Goal: Task Accomplishment & Management: Manage account settings

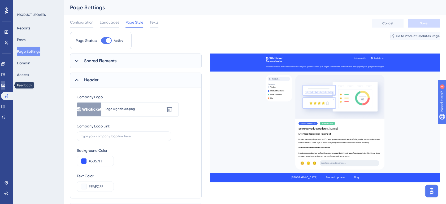
click at [5, 85] on icon at bounding box center [3, 85] width 4 height 3
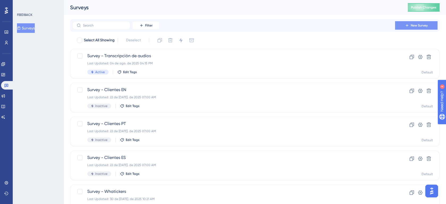
click at [407, 28] on button "New Survey" at bounding box center [416, 25] width 42 height 8
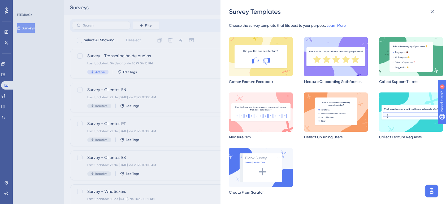
click at [8, 74] on div "Survey Templates Choose the survey template that fits best to your purpose. Lea…" at bounding box center [223, 102] width 446 height 204
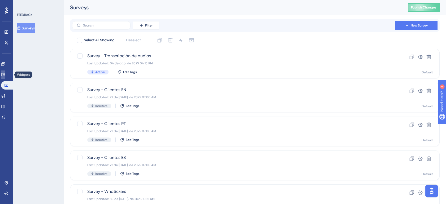
click at [5, 74] on icon at bounding box center [2, 74] width 3 height 3
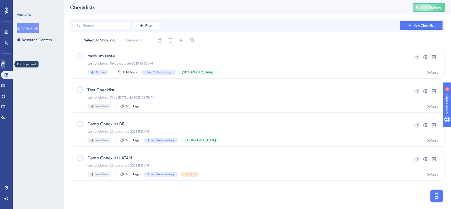
click at [5, 60] on link at bounding box center [3, 64] width 4 height 8
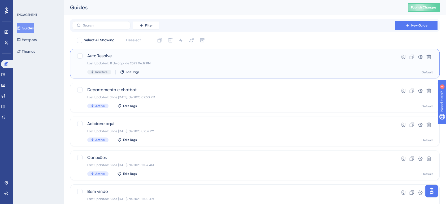
click at [186, 70] on div "Inactive Edit Tags" at bounding box center [233, 72] width 293 height 5
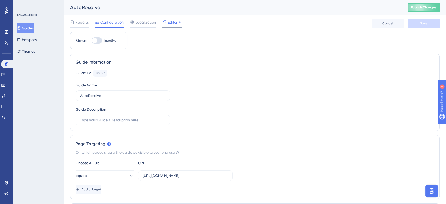
click at [174, 26] on div "Editor" at bounding box center [171, 23] width 19 height 8
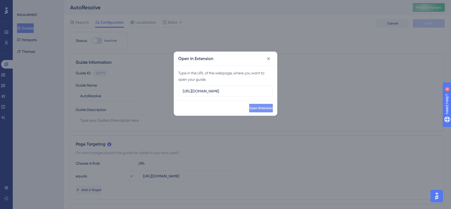
click at [249, 108] on span "Open Extension" at bounding box center [261, 108] width 24 height 4
click at [269, 59] on icon at bounding box center [268, 58] width 3 height 3
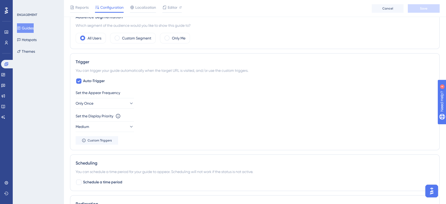
scroll to position [361, 0]
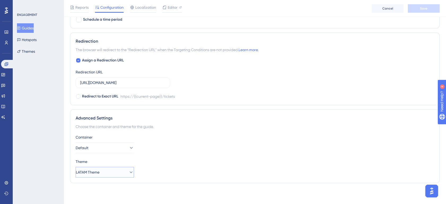
click at [124, 171] on button "LATAM Theme" at bounding box center [105, 172] width 58 height 11
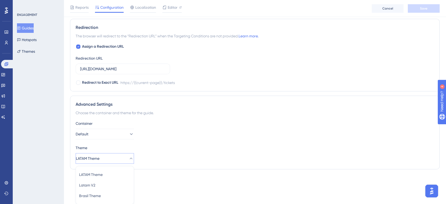
click at [189, 147] on div "Theme" at bounding box center [255, 148] width 359 height 6
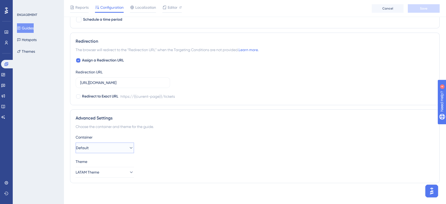
click at [117, 145] on button "Default" at bounding box center [105, 148] width 58 height 11
click at [181, 138] on div "Container" at bounding box center [255, 137] width 359 height 6
click at [31, 53] on button "Themes" at bounding box center [26, 52] width 18 height 10
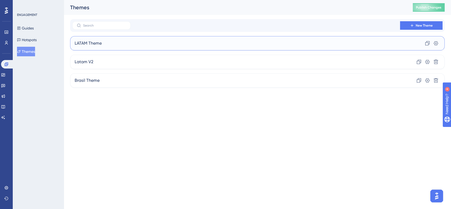
click at [156, 48] on div "LATAM Theme Clone Settings" at bounding box center [257, 43] width 374 height 14
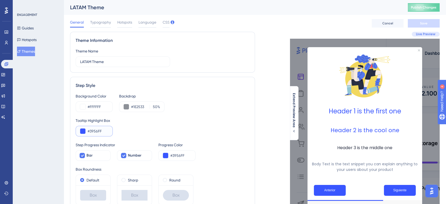
click at [100, 130] on input "#3956FF" at bounding box center [98, 131] width 21 height 6
paste input "057"
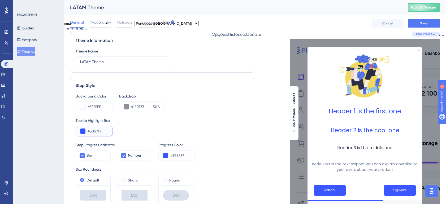
type input "#3057FF"
click at [214, 122] on div "Tooltip Highlight Box" at bounding box center [163, 121] width 174 height 6
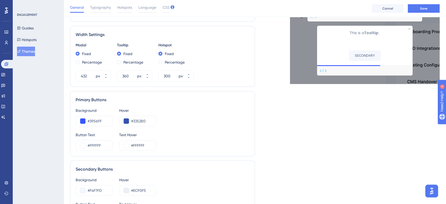
scroll to position [196, 0]
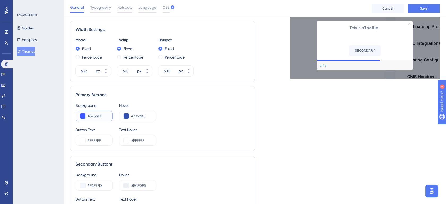
click at [93, 116] on input "#3956FF" at bounding box center [98, 116] width 21 height 6
paste input "057"
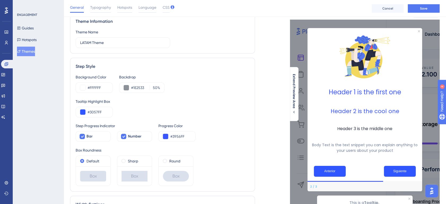
scroll to position [0, 0]
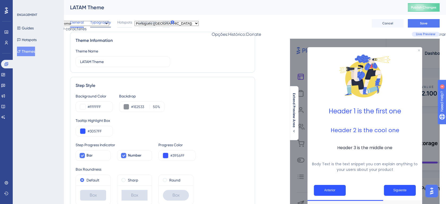
type input "#3057FF"
click at [103, 24] on span "Typography" at bounding box center [100, 22] width 21 height 6
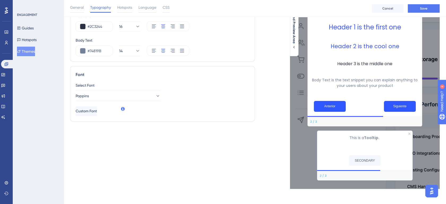
scroll to position [88, 0]
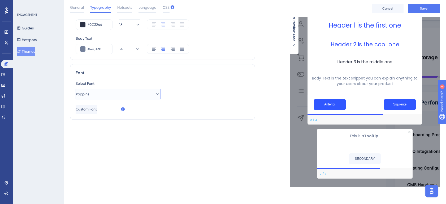
click at [145, 93] on button "Poppins" at bounding box center [118, 94] width 85 height 11
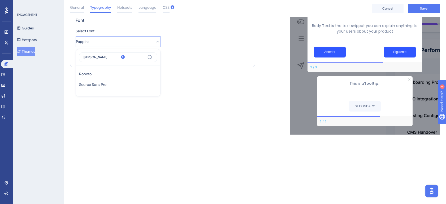
type input "ROBO"
click at [145, 71] on button "Roboto Roboto" at bounding box center [118, 74] width 78 height 11
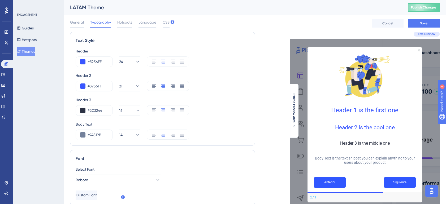
scroll to position [0, 0]
click at [119, 25] on div "Hotspots" at bounding box center [124, 23] width 15 height 8
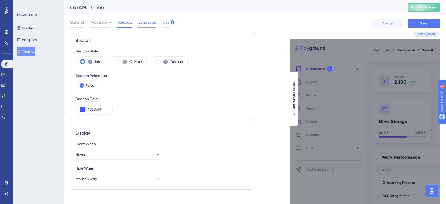
click at [147, 24] on span "Language" at bounding box center [148, 22] width 18 height 6
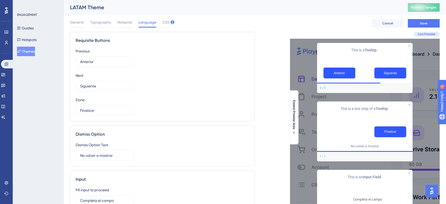
click at [162, 25] on div "General Typography Hotspots Language CSS" at bounding box center [120, 23] width 100 height 8
click at [167, 23] on span "CSS" at bounding box center [166, 22] width 7 height 6
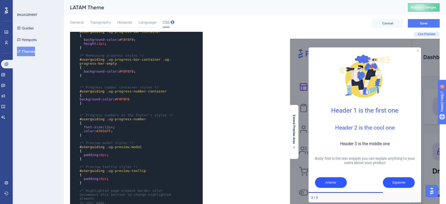
scroll to position [68, 0]
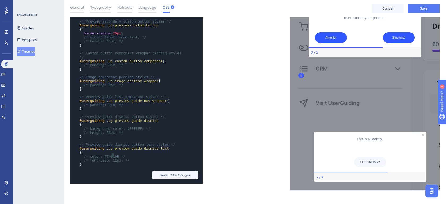
type textarea "12"
drag, startPoint x: 113, startPoint y: 153, endPoint x: 110, endPoint y: 153, distance: 3.5
click at [110, 159] on span "/* font-size: 12px; */" at bounding box center [107, 161] width 46 height 4
click at [240, 130] on div "x } ​ /* Text component padding styles */ #userguiding .ug-text-content-wrapper…" at bounding box center [162, 35] width 185 height 297
drag, startPoint x: 114, startPoint y: 154, endPoint x: 126, endPoint y: 151, distance: 12.6
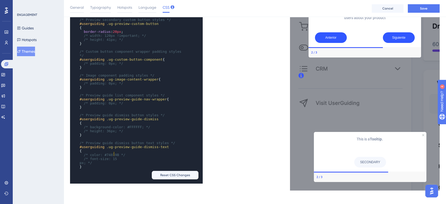
click at [114, 157] on pre "/* font-size: 15" at bounding box center [131, 159] width 105 height 4
click at [250, 135] on div "x } ​ /* Text component padding styles */ #userguiding .ug-text-content-wrapper…" at bounding box center [162, 35] width 185 height 297
type textarea "15"
drag, startPoint x: 115, startPoint y: 152, endPoint x: 110, endPoint y: 152, distance: 5.0
click at [110, 159] on span "/* font-size: 15px; */" at bounding box center [107, 161] width 46 height 4
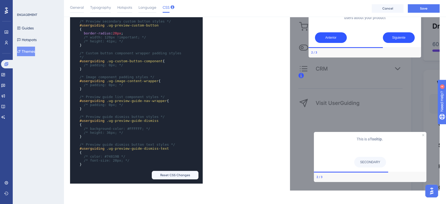
click at [240, 134] on div "x } ​ /* Text component padding styles */ #userguiding .ug-text-content-wrapper…" at bounding box center [162, 35] width 185 height 297
click at [228, 128] on div "x } ​ /* Text component padding styles */ #userguiding .ug-text-content-wrapper…" at bounding box center [162, 35] width 185 height 297
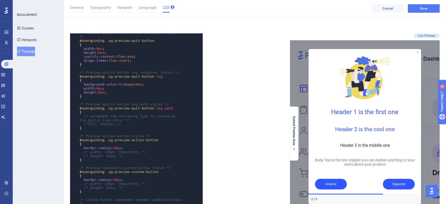
scroll to position [0, 0]
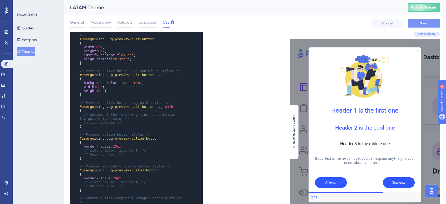
click at [429, 24] on button "Save" at bounding box center [424, 23] width 32 height 8
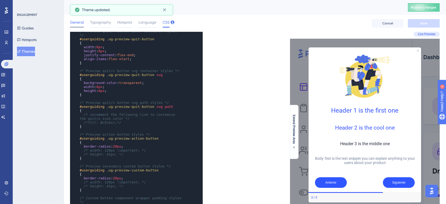
click at [82, 25] on span "General" at bounding box center [77, 22] width 14 height 6
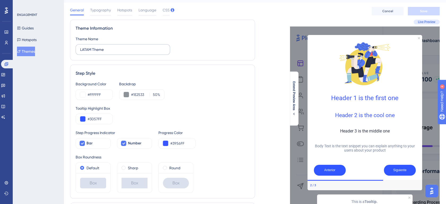
scroll to position [10, 0]
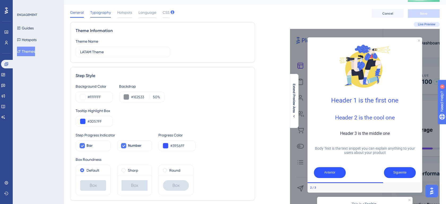
click at [102, 11] on span "Typography" at bounding box center [100, 12] width 21 height 6
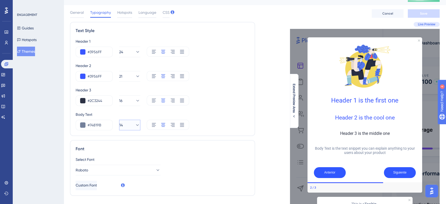
click at [135, 125] on icon at bounding box center [137, 125] width 5 height 5
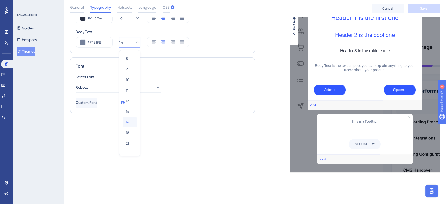
click at [131, 121] on div "16 16" at bounding box center [130, 122] width 8 height 11
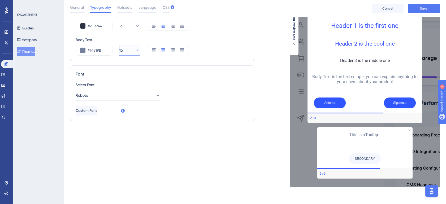
click at [136, 50] on button "16" at bounding box center [129, 50] width 21 height 11
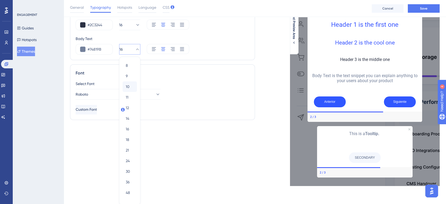
scroll to position [108, 0]
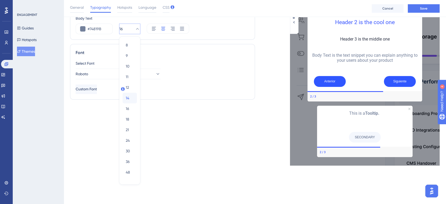
click at [130, 93] on div "14 14" at bounding box center [130, 98] width 8 height 11
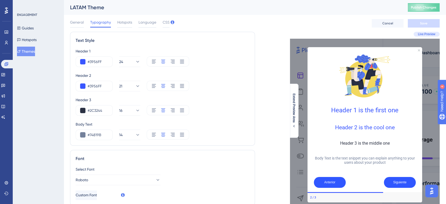
scroll to position [0, 0]
click at [31, 25] on button "Guides" at bounding box center [25, 28] width 17 height 10
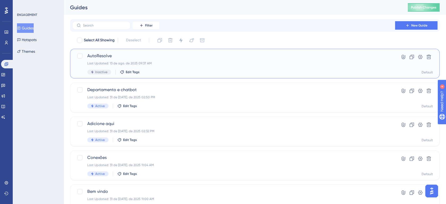
click at [161, 61] on div "Last Updated: 13 de ago. de 2025 09:37 AM" at bounding box center [233, 63] width 293 height 4
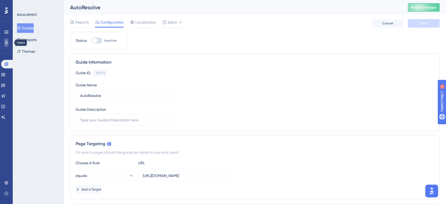
click at [7, 42] on icon at bounding box center [6, 43] width 4 height 4
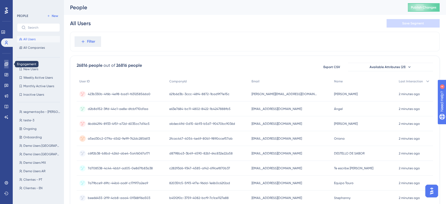
click at [6, 65] on icon at bounding box center [6, 64] width 4 height 4
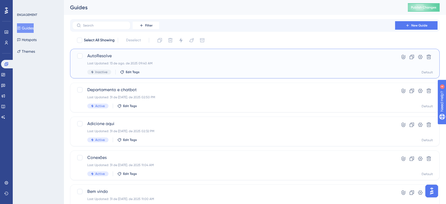
click at [357, 64] on div "Last Updated: 13 de ago. de 2025 09:40 AM" at bounding box center [233, 63] width 293 height 4
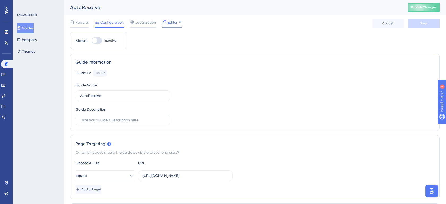
click at [169, 20] on span "Editor" at bounding box center [173, 22] width 10 height 6
click at [81, 23] on span "Reports" at bounding box center [81, 22] width 13 height 6
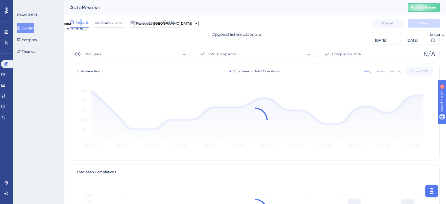
click at [31, 25] on button "Guides" at bounding box center [25, 28] width 17 height 10
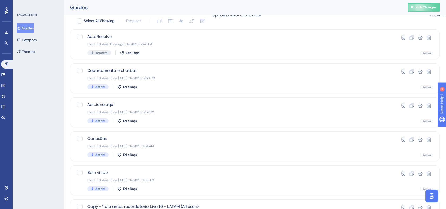
scroll to position [29, 0]
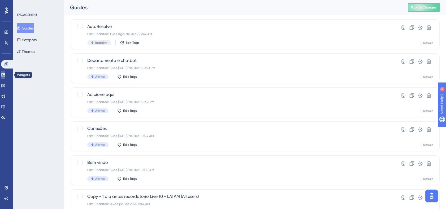
click at [5, 75] on icon at bounding box center [3, 75] width 4 height 4
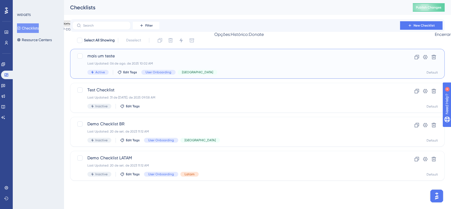
click at [246, 55] on span "mais um teste" at bounding box center [235, 56] width 297 height 6
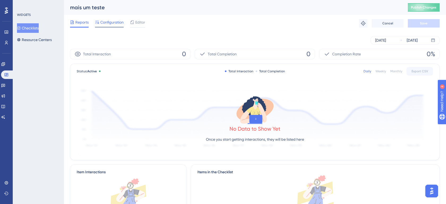
click at [113, 24] on span "Configuration" at bounding box center [111, 22] width 23 height 6
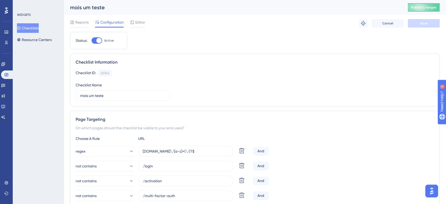
click at [98, 40] on div at bounding box center [98, 40] width 5 height 5
click at [92, 41] on input "Active" at bounding box center [91, 41] width 0 height 0
checkbox input "false"
click at [424, 28] on div "Reports Configuration Editor Cancel Save" at bounding box center [255, 23] width 370 height 17
click at [424, 25] on button "Save" at bounding box center [424, 23] width 32 height 8
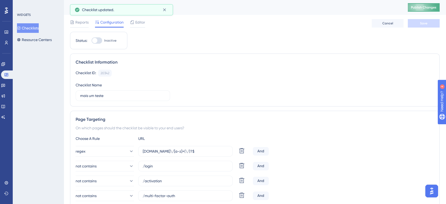
click at [431, 7] on span "Publish Changes" at bounding box center [423, 7] width 25 height 4
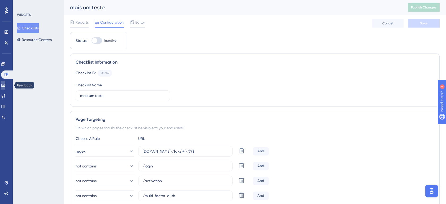
click at [5, 81] on link at bounding box center [3, 85] width 4 height 8
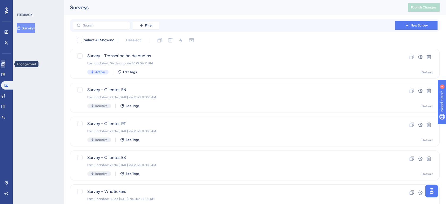
click at [4, 64] on icon at bounding box center [3, 64] width 4 height 4
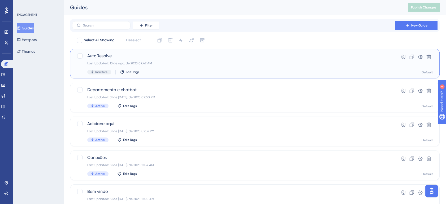
click at [160, 53] on span "AutoResolve" at bounding box center [233, 56] width 293 height 6
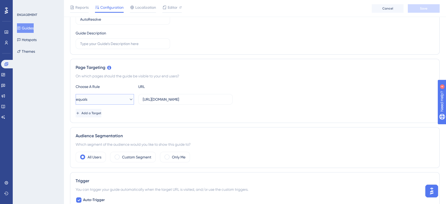
click at [128, 98] on icon at bounding box center [130, 99] width 5 height 5
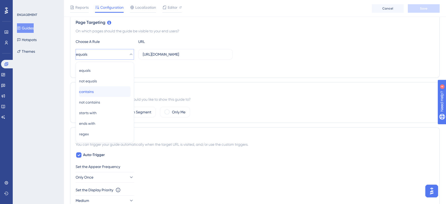
click at [125, 91] on div "contains contains" at bounding box center [105, 92] width 52 height 11
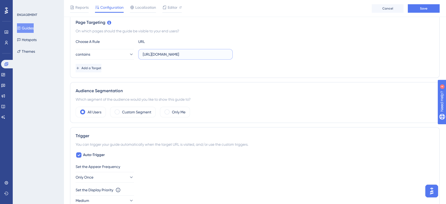
drag, startPoint x: 190, startPoint y: 57, endPoint x: 204, endPoint y: 57, distance: 14.3
click at [204, 57] on input "https://app.whaticket.com/login" at bounding box center [185, 55] width 85 height 6
type input "https://app.whaticket.com/"
click at [426, 10] on span "Save" at bounding box center [423, 8] width 7 height 4
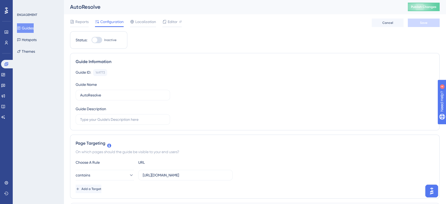
scroll to position [0, 0]
click at [427, 9] on span "Publish Changes" at bounding box center [423, 7] width 25 height 4
click at [171, 26] on div "Editor" at bounding box center [171, 23] width 19 height 8
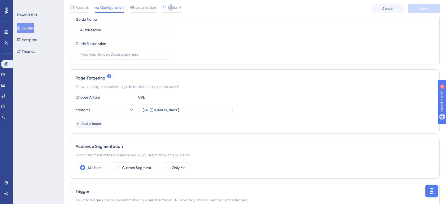
scroll to position [69, 0]
click at [110, 110] on button "contains" at bounding box center [105, 109] width 58 height 11
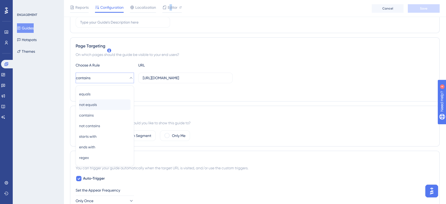
scroll to position [94, 0]
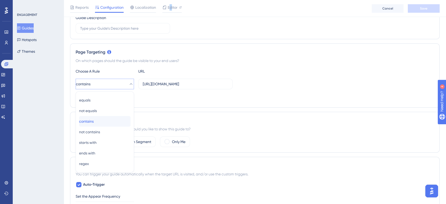
click at [120, 124] on div "contains contains" at bounding box center [105, 121] width 52 height 11
click at [214, 98] on div "Add a Target" at bounding box center [255, 98] width 359 height 8
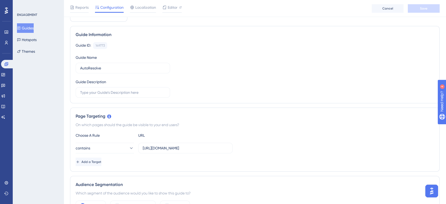
scroll to position [0, 0]
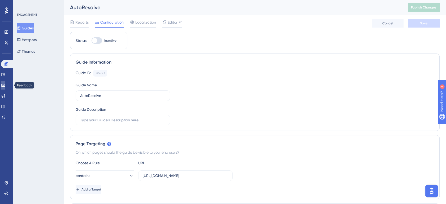
click at [5, 83] on icon at bounding box center [3, 85] width 4 height 4
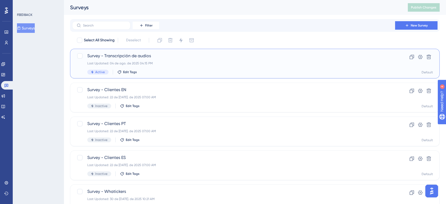
click at [206, 67] on div "Survey - Transcripción de audios Last Updated: 04 de ago. de 2025 04:15 PM Acti…" at bounding box center [233, 64] width 293 height 22
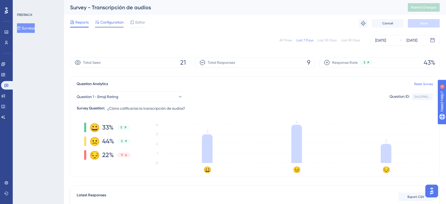
click at [117, 23] on span "Configuration" at bounding box center [111, 22] width 23 height 6
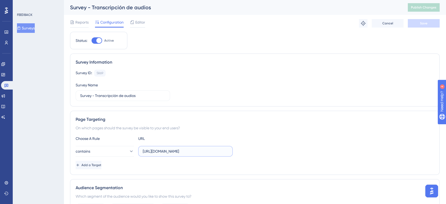
click at [171, 152] on input "https://app.whaticket.com/" at bounding box center [185, 152] width 85 height 6
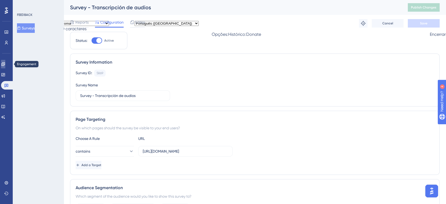
click at [5, 63] on icon at bounding box center [3, 64] width 4 height 4
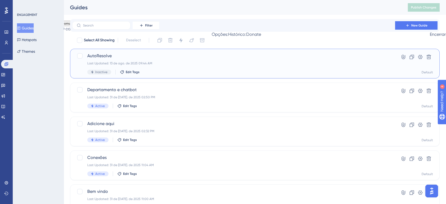
click at [181, 69] on div "AutoResolve Last Updated: 13 de ago. de 2025 09:44 AM Inactive Edit Tags" at bounding box center [233, 64] width 293 height 22
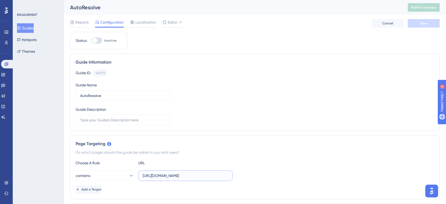
click at [173, 177] on input "https://app.whaticket.com/" at bounding box center [185, 176] width 85 height 6
click at [270, 123] on div "Guide ID: 149773 Copy Guide Name AutoResolve Guide Description" at bounding box center [255, 98] width 359 height 56
click at [80, 21] on span "Reports" at bounding box center [81, 22] width 13 height 6
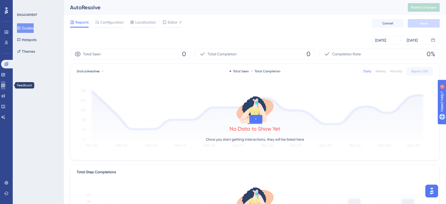
click at [5, 83] on link at bounding box center [3, 85] width 4 height 8
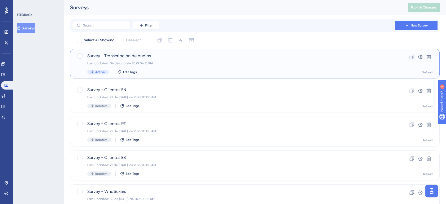
click at [184, 75] on div "Survey - Transcripción de audios Last Updated: 04 de ago. de 2025 04:15 PM Acti…" at bounding box center [255, 64] width 370 height 30
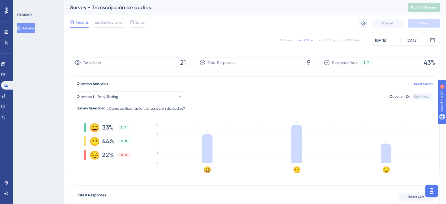
click at [289, 42] on div "All Times" at bounding box center [286, 40] width 13 height 4
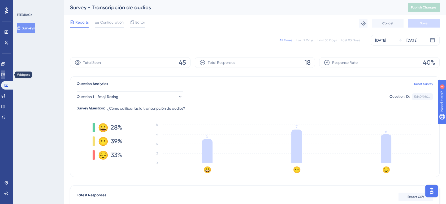
drag, startPoint x: 9, startPoint y: 72, endPoint x: 27, endPoint y: 74, distance: 18.7
click at [5, 72] on link at bounding box center [3, 75] width 4 height 8
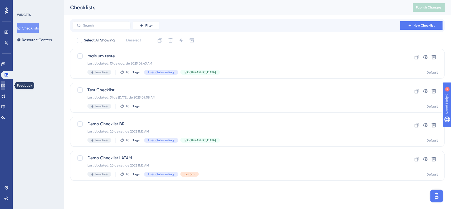
click at [5, 85] on icon at bounding box center [3, 85] width 4 height 4
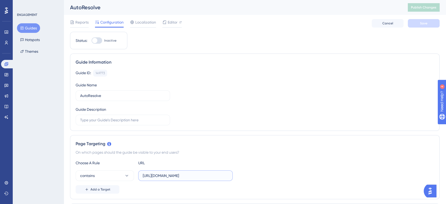
click at [202, 178] on input "https://app.whaticket.com/" at bounding box center [185, 176] width 85 height 6
type input "https://app.whaticket.com/tickets"
click at [424, 23] on span "Save" at bounding box center [423, 23] width 7 height 4
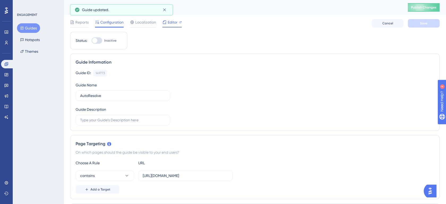
click at [165, 21] on icon at bounding box center [164, 22] width 4 height 4
click at [174, 25] on span "Editor" at bounding box center [173, 22] width 10 height 6
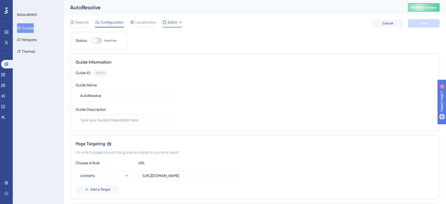
click at [173, 24] on span "Editor" at bounding box center [173, 22] width 10 height 6
click at [5, 93] on link at bounding box center [3, 96] width 4 height 8
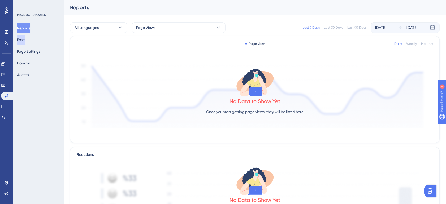
click at [25, 38] on button "Posts" at bounding box center [21, 40] width 8 height 10
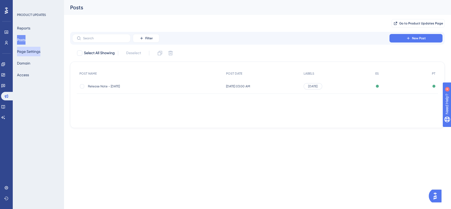
click at [30, 51] on button "Page Settings" at bounding box center [28, 52] width 23 height 10
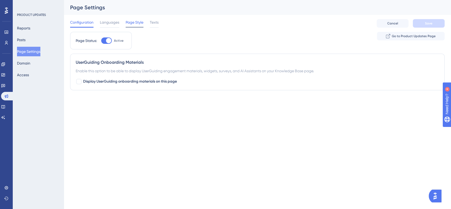
click at [137, 23] on span "Page Style" at bounding box center [135, 22] width 18 height 6
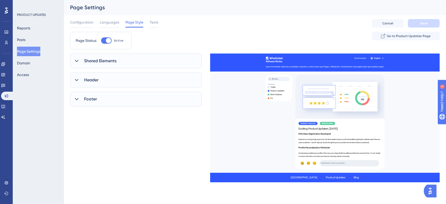
click at [119, 67] on div "Shared Elements" at bounding box center [136, 61] width 132 height 15
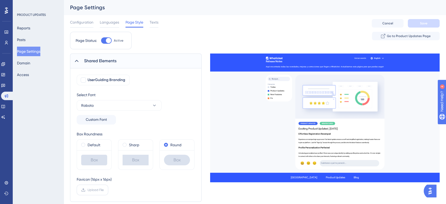
click at [93, 188] on span "Upload File" at bounding box center [96, 190] width 16 height 4
click at [104, 190] on input "Upload File" at bounding box center [104, 190] width 0 height 0
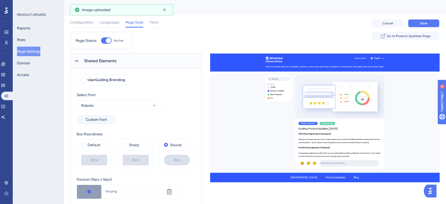
click at [416, 20] on button "Save" at bounding box center [424, 23] width 32 height 8
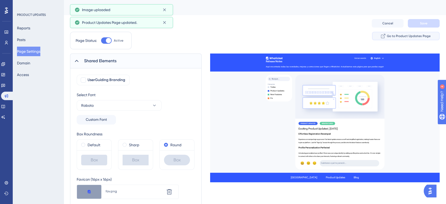
click at [407, 34] on span "Go to Product Updates Page" at bounding box center [409, 36] width 44 height 4
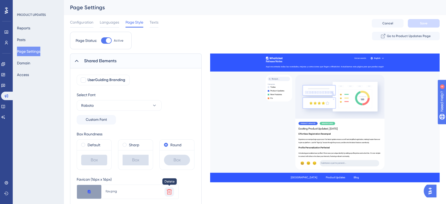
click at [168, 192] on icon at bounding box center [169, 192] width 6 height 6
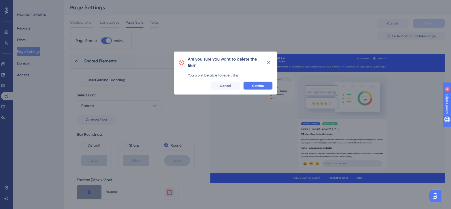
click at [264, 87] on button "Confirm" at bounding box center [258, 85] width 30 height 8
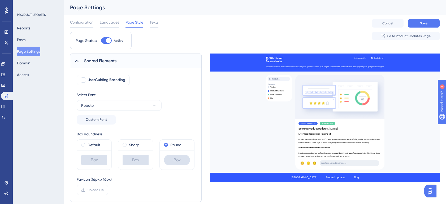
click at [96, 189] on span "Upload File" at bounding box center [96, 190] width 16 height 4
click at [104, 190] on input "Upload File" at bounding box center [104, 190] width 0 height 0
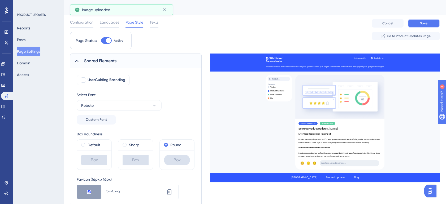
click at [418, 26] on button "Save" at bounding box center [424, 23] width 32 height 8
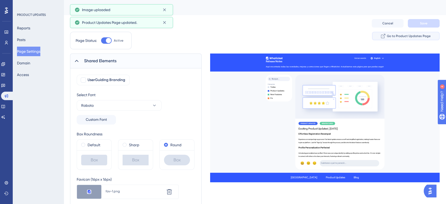
click at [385, 36] on icon at bounding box center [383, 36] width 4 height 4
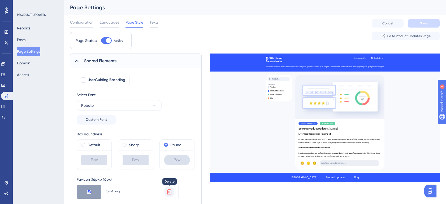
click at [172, 188] on button at bounding box center [170, 192] width 10 height 10
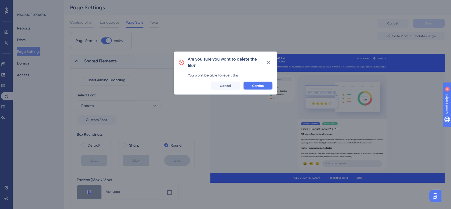
click at [255, 86] on span "Confirm" at bounding box center [258, 86] width 12 height 4
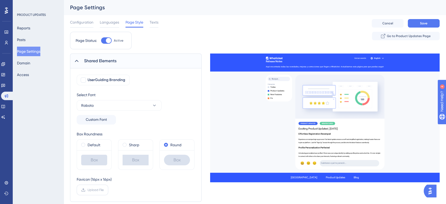
click at [81, 192] on icon at bounding box center [83, 190] width 4 height 4
click at [104, 190] on input "Upload File" at bounding box center [104, 190] width 0 height 0
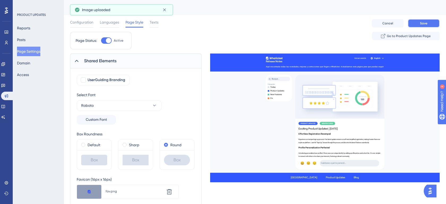
click at [420, 23] on span "Save" at bounding box center [423, 23] width 7 height 4
click at [166, 10] on icon at bounding box center [164, 9] width 5 height 5
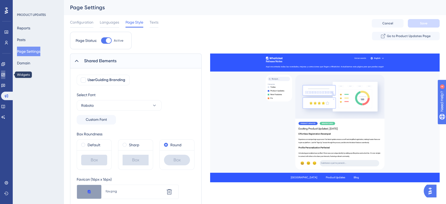
click at [5, 72] on link at bounding box center [3, 75] width 4 height 8
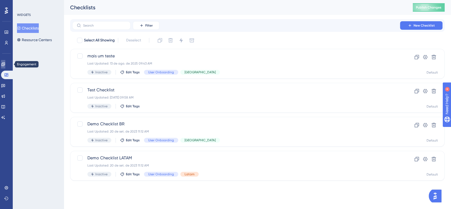
click at [5, 64] on link at bounding box center [3, 64] width 4 height 8
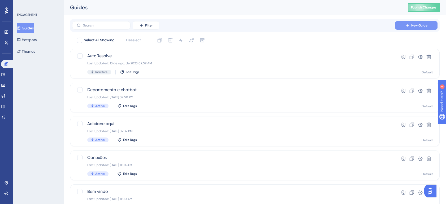
click at [426, 27] on span "New Guide" at bounding box center [419, 25] width 16 height 4
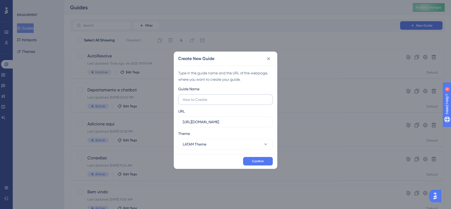
click at [213, 99] on input "text" at bounding box center [225, 100] width 85 height 6
type input "releasenote"
click at [261, 163] on button "Confirm" at bounding box center [258, 161] width 30 height 8
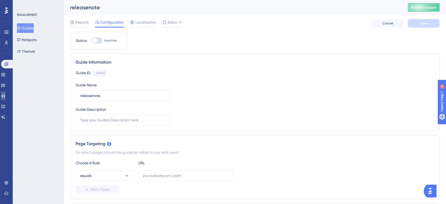
click at [5, 95] on link at bounding box center [3, 96] width 4 height 8
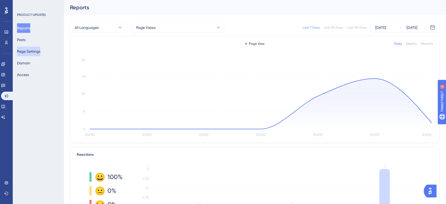
click at [30, 54] on button "Page Settings" at bounding box center [28, 52] width 23 height 10
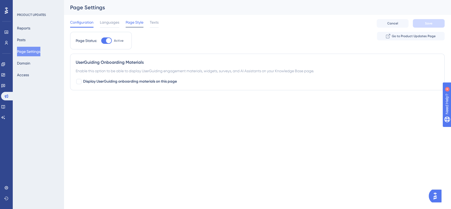
click at [127, 22] on span "Page Style" at bounding box center [135, 22] width 18 height 6
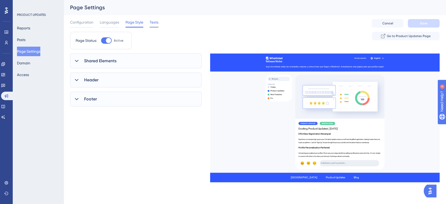
click at [151, 22] on span "Texts" at bounding box center [154, 22] width 9 height 6
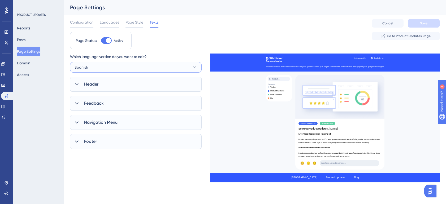
click at [131, 70] on button "Spanish" at bounding box center [136, 67] width 132 height 11
click at [192, 42] on div "Page Status: Active Go to Product Updates Page" at bounding box center [255, 43] width 370 height 22
click at [160, 81] on div "Header" at bounding box center [136, 84] width 132 height 15
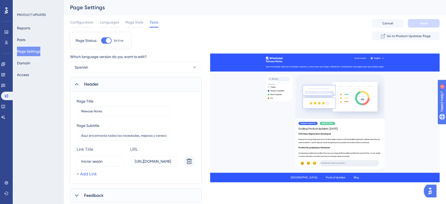
click at [160, 81] on div "Header" at bounding box center [136, 84] width 132 height 15
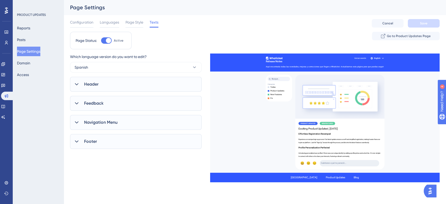
click at [155, 99] on div "Feedback" at bounding box center [136, 103] width 132 height 15
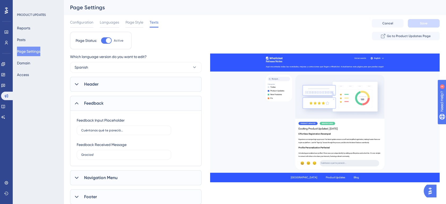
click at [156, 101] on div "Feedback" at bounding box center [136, 103] width 132 height 15
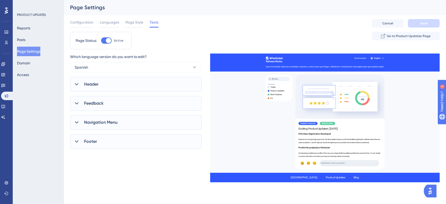
click at [152, 121] on div "Navigation Menu" at bounding box center [136, 122] width 132 height 15
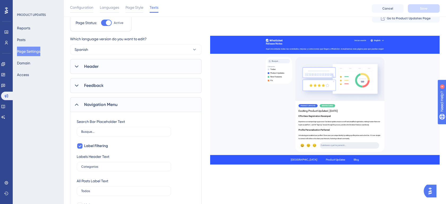
scroll to position [10, 0]
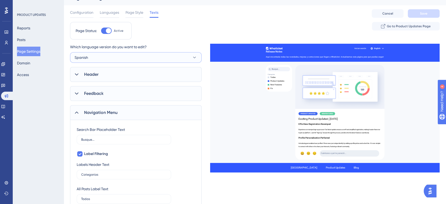
click at [111, 54] on button "Spanish" at bounding box center [136, 57] width 132 height 11
click at [110, 96] on div "Portuguese Portuguese" at bounding box center [136, 100] width 116 height 11
type input "Buscar..."
click at [25, 40] on button "Posts" at bounding box center [21, 40] width 8 height 10
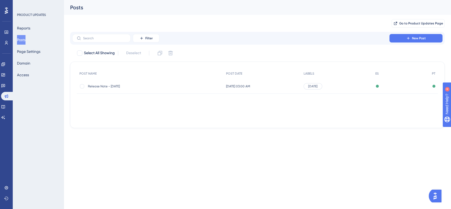
click at [170, 88] on div "Release Note - Julio 2025 Release Note - Julio 2025" at bounding box center [130, 86] width 85 height 15
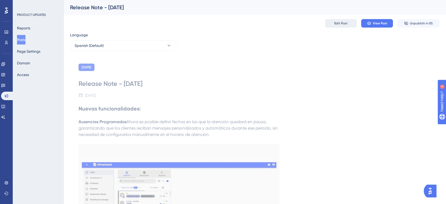
click at [346, 25] on span "Edit Post" at bounding box center [340, 23] width 13 height 4
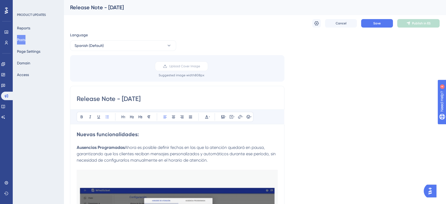
click at [317, 28] on div "Cancel Save Publish in ES" at bounding box center [255, 23] width 370 height 17
click at [317, 25] on icon at bounding box center [316, 23] width 5 height 5
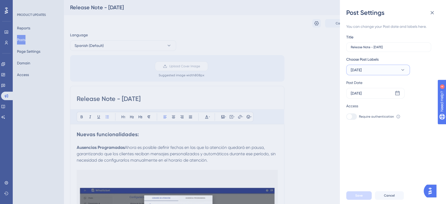
click at [389, 67] on button "Julio 2025" at bounding box center [378, 70] width 64 height 11
click at [380, 116] on span "Manage Labels" at bounding box center [373, 116] width 26 height 6
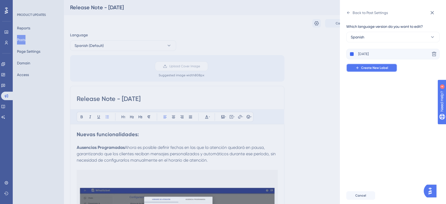
click at [373, 68] on span "Create New Label" at bounding box center [374, 68] width 27 height 4
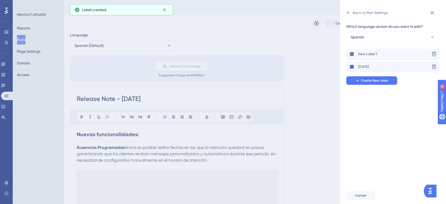
click at [351, 53] on button at bounding box center [352, 54] width 4 height 4
click at [356, 65] on div at bounding box center [356, 65] width 4 height 4
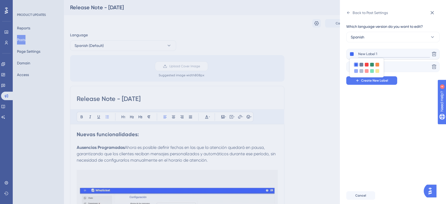
click at [368, 53] on input "New Label 1" at bounding box center [394, 54] width 72 height 7
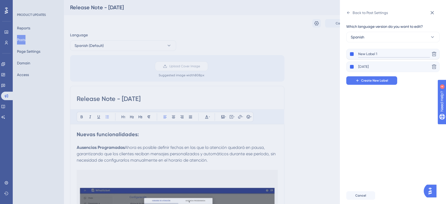
click at [374, 53] on input "New Label 1" at bounding box center [394, 54] width 72 height 7
click at [374, 0] on body "Performance Users Engagement Widgets Feedback Product Updates Knowledge Base AI…" at bounding box center [223, 0] width 446 height 0
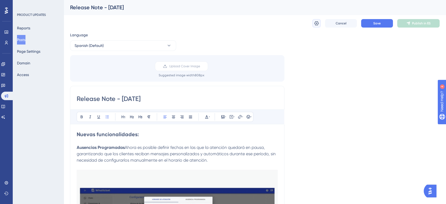
click at [317, 25] on icon at bounding box center [317, 23] width 5 height 4
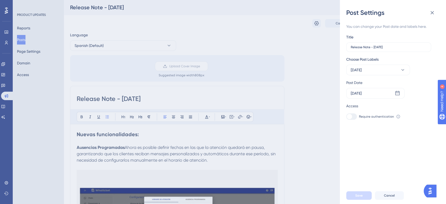
click at [389, 64] on div "Choose Post Labels" at bounding box center [378, 60] width 64 height 8
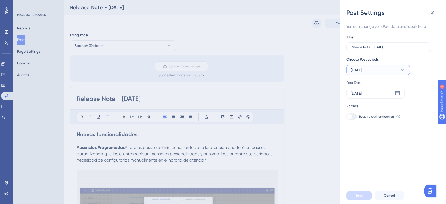
click at [389, 69] on button "Julio 2025" at bounding box center [378, 70] width 64 height 11
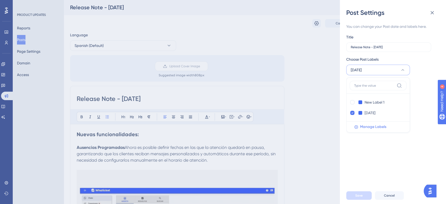
click at [380, 127] on span "Manage Labels" at bounding box center [373, 127] width 26 height 6
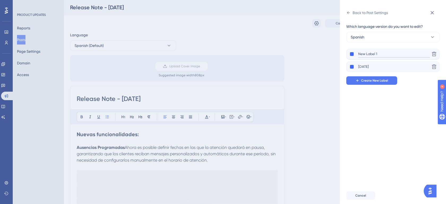
drag, startPoint x: 379, startPoint y: 54, endPoint x: 358, endPoint y: 53, distance: 21.5
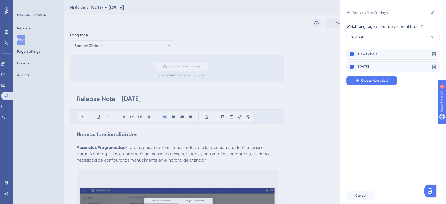
click at [358, 53] on div "New Label 1" at bounding box center [390, 54] width 80 height 7
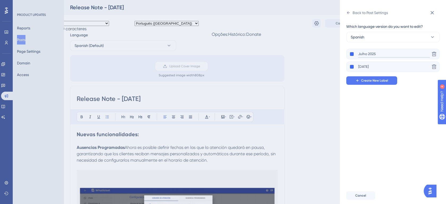
type input "Julho 2025"
click at [368, 143] on div "Which language version do you want to edit? Spanish Julho 2025 Delete Julio 202…" at bounding box center [395, 102] width 98 height 170
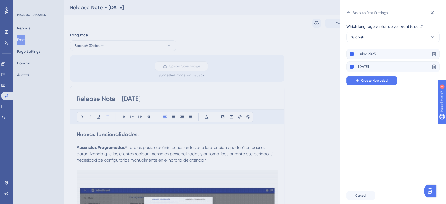
click at [404, 163] on div "Which language version do you want to edit? Spanish Julho 2025 Delete Julio 202…" at bounding box center [395, 102] width 98 height 170
click at [379, 38] on button "Spanish" at bounding box center [392, 37] width 93 height 11
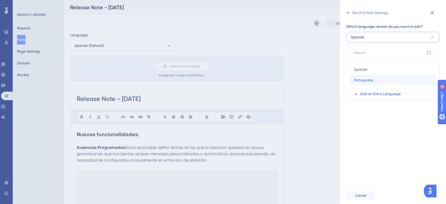
click at [370, 81] on span "Portuguese" at bounding box center [363, 80] width 19 height 6
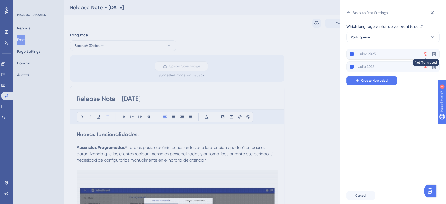
click at [426, 53] on icon at bounding box center [426, 54] width 4 height 4
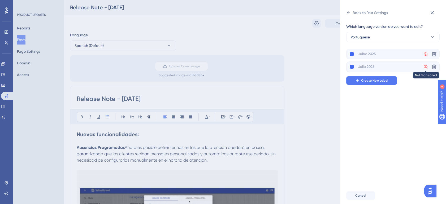
click at [427, 67] on icon at bounding box center [426, 67] width 4 height 4
click at [410, 36] on button "Portuguese" at bounding box center [392, 37] width 93 height 11
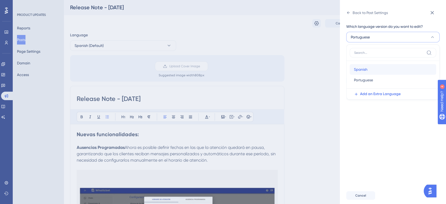
click at [386, 72] on div "Spanish Spanish" at bounding box center [393, 69] width 78 height 11
type input "Julho 2025"
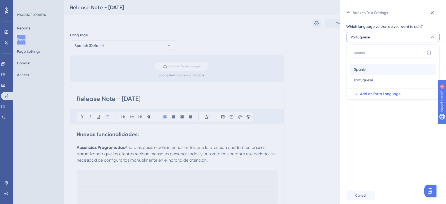
type input "Julio 2025"
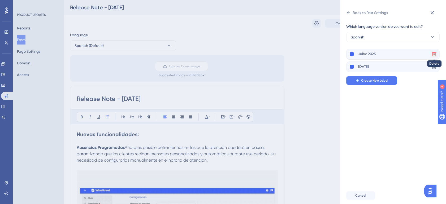
click at [432, 54] on icon at bounding box center [434, 54] width 5 height 5
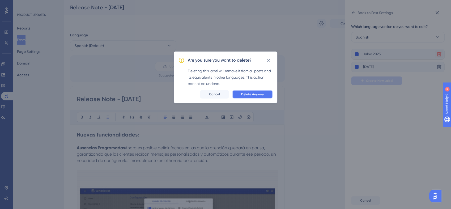
click at [263, 95] on span "Delete Anyway" at bounding box center [252, 94] width 23 height 4
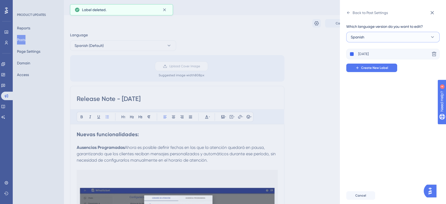
click at [387, 36] on button "Spanish" at bounding box center [392, 37] width 93 height 11
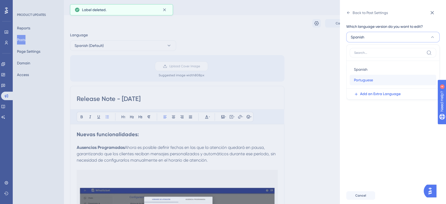
click at [370, 79] on span "Portuguese" at bounding box center [363, 80] width 19 height 6
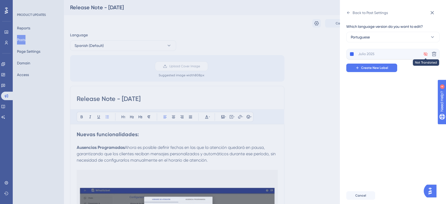
click at [426, 54] on icon at bounding box center [426, 54] width 4 height 4
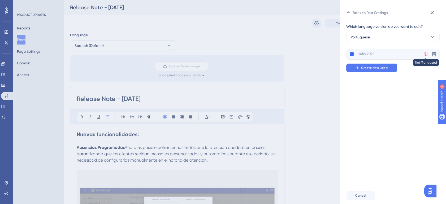
click at [426, 54] on icon at bounding box center [426, 54] width 4 height 4
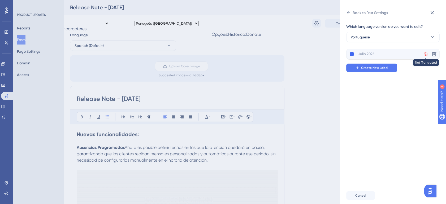
click at [426, 54] on icon at bounding box center [426, 54] width 4 height 4
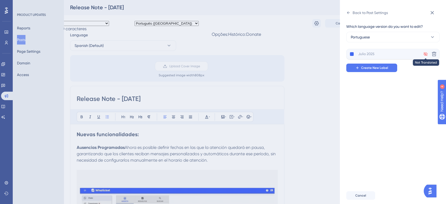
click at [426, 55] on icon at bounding box center [426, 54] width 4 height 4
click at [412, 94] on div "Which language version do you want to edit? Portuguese Not Translated Delete Cr…" at bounding box center [395, 102] width 98 height 170
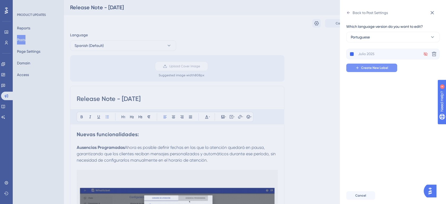
click at [384, 68] on span "Create New Label" at bounding box center [374, 68] width 27 height 4
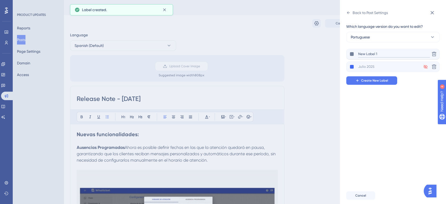
click at [373, 55] on input "New Label 1" at bounding box center [394, 54] width 72 height 7
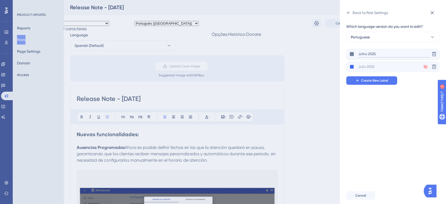
type input "Julho 2025"
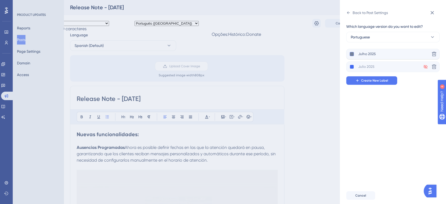
click at [351, 55] on button at bounding box center [352, 54] width 4 height 4
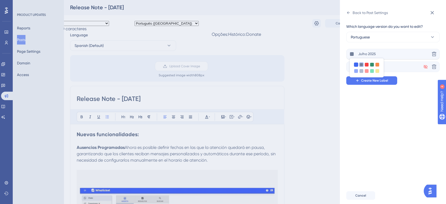
click at [355, 65] on div at bounding box center [356, 65] width 4 height 4
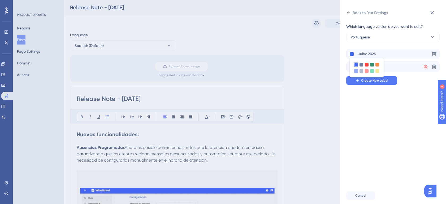
click at [377, 119] on div "Which language version do you want to edit? Portuguese Julho 2025 Delete Not Tr…" at bounding box center [395, 102] width 98 height 170
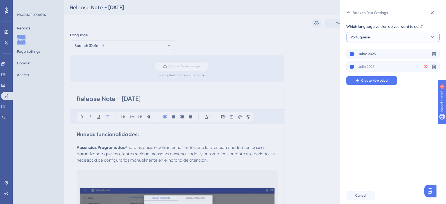
click at [405, 36] on button "Portuguese" at bounding box center [392, 37] width 93 height 11
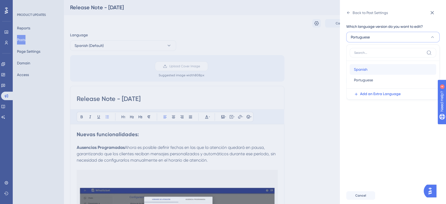
click at [384, 71] on div "Spanish Spanish" at bounding box center [393, 69] width 78 height 11
type input "Julio 2025"
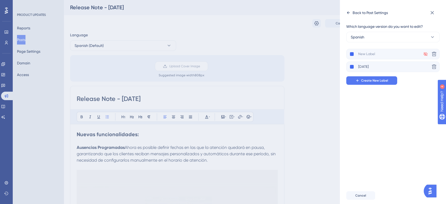
click at [348, 14] on icon at bounding box center [348, 13] width 4 height 4
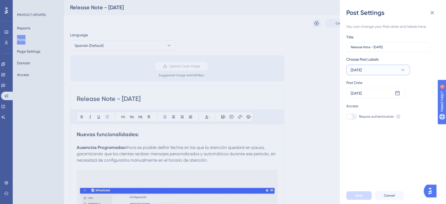
click at [394, 71] on button "Julio 2025" at bounding box center [378, 70] width 64 height 11
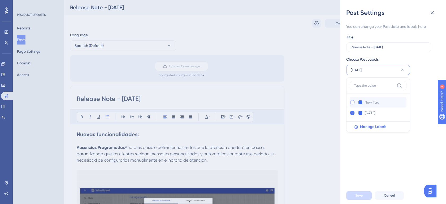
click at [352, 102] on div at bounding box center [352, 102] width 4 height 4
checkbox input "true"
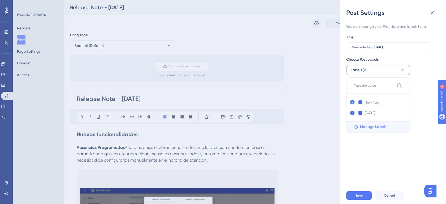
click at [373, 127] on span "Manage Labels" at bounding box center [373, 127] width 26 height 6
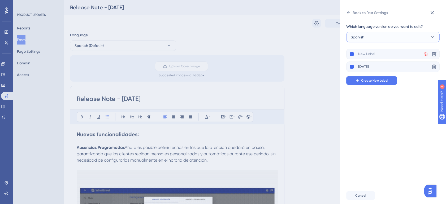
click at [385, 35] on button "Spanish" at bounding box center [392, 37] width 93 height 11
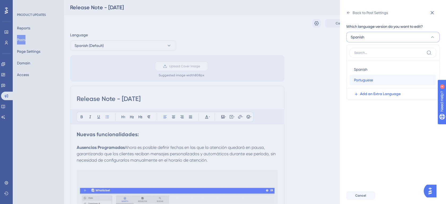
click at [376, 76] on div "Portuguese Portuguese" at bounding box center [393, 80] width 78 height 11
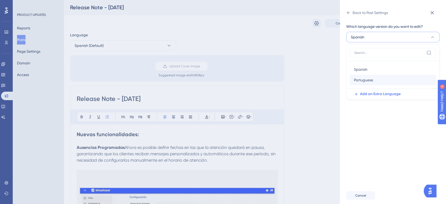
type input "Julho 2025"
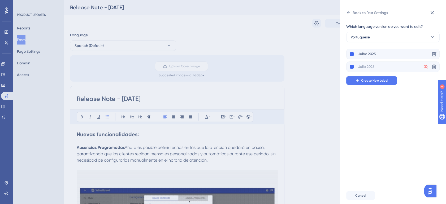
click at [364, 196] on div "Cancel" at bounding box center [399, 195] width 106 height 17
click at [354, 200] on button "Cancel" at bounding box center [360, 196] width 29 height 8
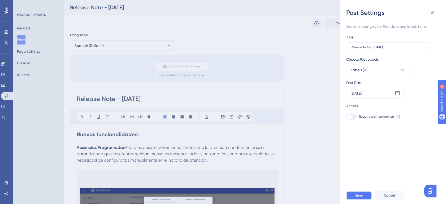
click at [365, 198] on button "Save" at bounding box center [358, 196] width 25 height 8
click at [380, 69] on button "Labels (2)" at bounding box center [378, 70] width 64 height 11
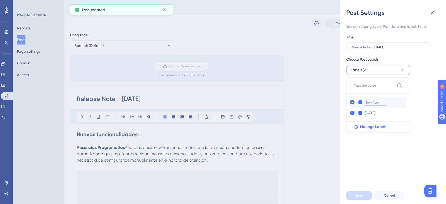
click at [377, 105] on input at bounding box center [375, 102] width 21 height 7
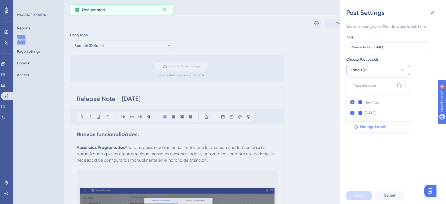
click at [381, 126] on span "Manage Labels" at bounding box center [373, 127] width 26 height 6
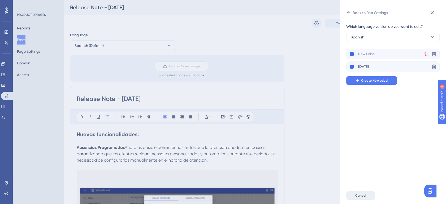
click at [363, 198] on span "Cancel" at bounding box center [360, 196] width 11 height 4
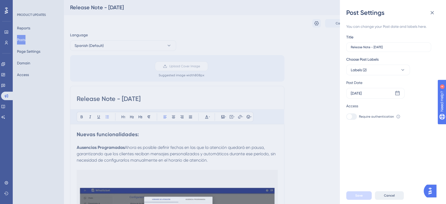
click at [383, 199] on button "Cancel" at bounding box center [389, 196] width 29 height 8
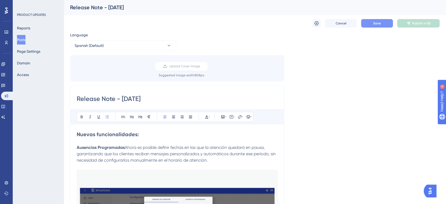
click at [381, 26] on button "Save" at bounding box center [377, 23] width 32 height 8
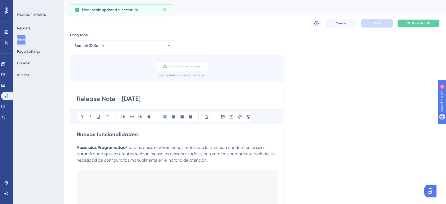
click at [400, 23] on button "Publish in ES" at bounding box center [418, 23] width 42 height 8
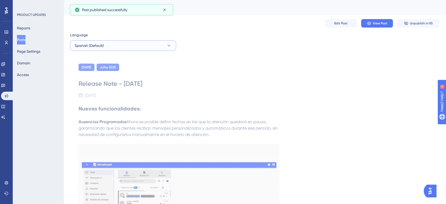
click at [161, 45] on button "Spanish (Default)" at bounding box center [123, 45] width 106 height 11
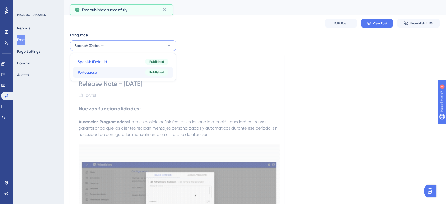
click at [131, 69] on button "Portuguese Portuguese Published" at bounding box center [123, 72] width 99 height 11
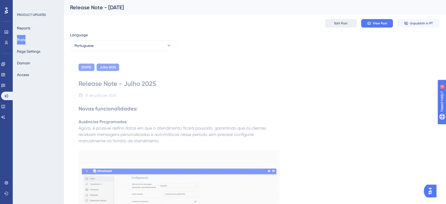
click at [337, 25] on span "Edit Post" at bounding box center [340, 23] width 13 height 4
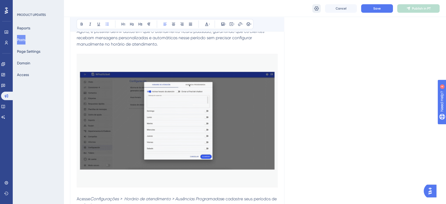
click at [315, 9] on icon at bounding box center [316, 8] width 5 height 5
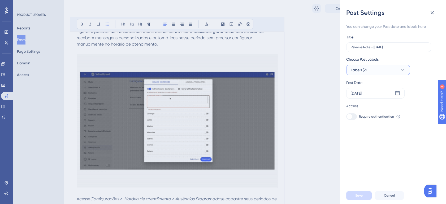
click at [371, 70] on button "Labels (2)" at bounding box center [378, 70] width 64 height 11
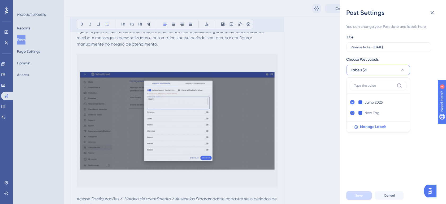
click at [420, 61] on div "Choose Post Labels Labels (2) Julho 2025 Julho 2025 Manage Labels" at bounding box center [390, 65] width 89 height 19
click at [392, 198] on button "Cancel" at bounding box center [389, 196] width 29 height 8
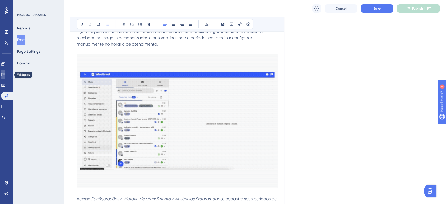
click at [4, 72] on link at bounding box center [3, 75] width 4 height 8
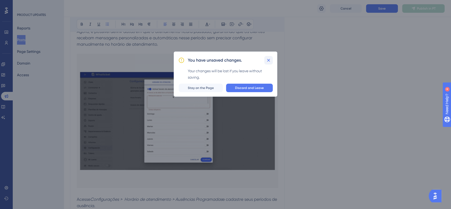
click at [272, 58] on button at bounding box center [268, 60] width 8 height 8
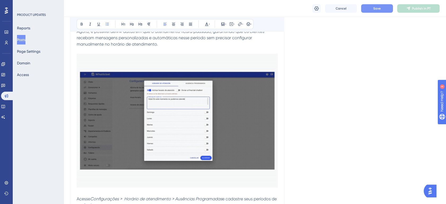
click at [374, 8] on span "Save" at bounding box center [377, 8] width 7 height 4
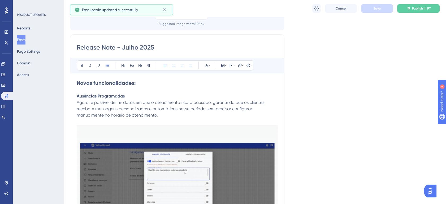
scroll to position [7, 0]
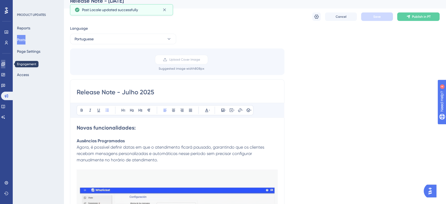
click at [5, 65] on icon at bounding box center [2, 63] width 3 height 3
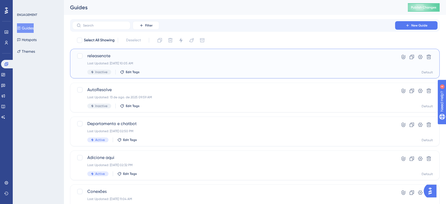
click at [218, 72] on div "Inactive Edit Tags" at bounding box center [233, 72] width 293 height 5
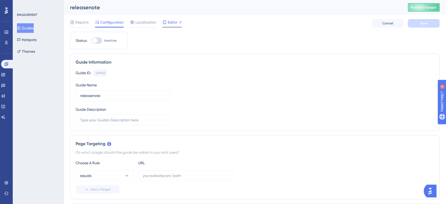
click at [170, 23] on span "Editor" at bounding box center [173, 22] width 10 height 6
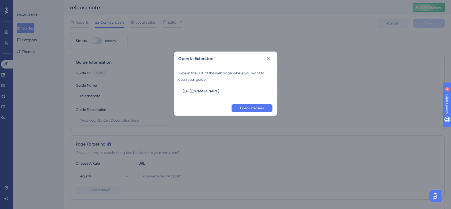
click at [255, 110] on button "Open Extension" at bounding box center [252, 108] width 42 height 8
click at [271, 57] on button at bounding box center [268, 58] width 8 height 8
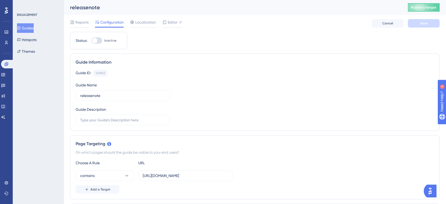
click at [33, 28] on button "Guides" at bounding box center [25, 28] width 17 height 10
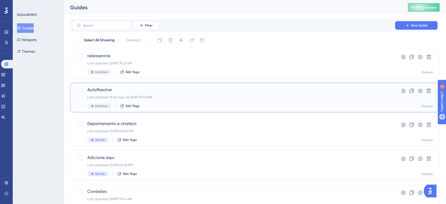
click at [201, 99] on div "Last Updated: 13 de ago. de 2025 09:59 AM" at bounding box center [233, 97] width 293 height 4
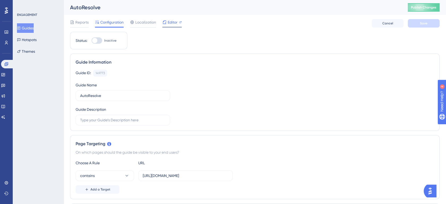
click at [166, 22] on div "Editor" at bounding box center [171, 22] width 19 height 6
click at [33, 29] on button "Guides" at bounding box center [25, 28] width 17 height 10
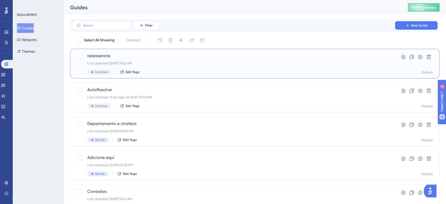
click at [176, 63] on div "Last Updated: 13 de ago. de 2025 10:21 AM" at bounding box center [233, 63] width 293 height 4
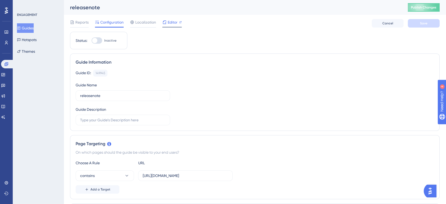
click at [172, 22] on span "Editor" at bounding box center [173, 22] width 10 height 6
click at [166, 24] on icon at bounding box center [164, 21] width 3 height 3
click at [5, 78] on link at bounding box center [3, 75] width 4 height 8
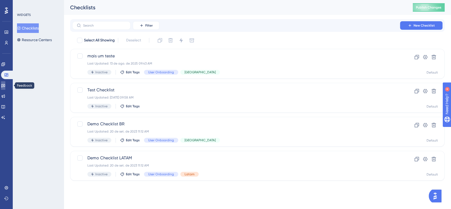
click at [5, 84] on icon at bounding box center [3, 85] width 4 height 4
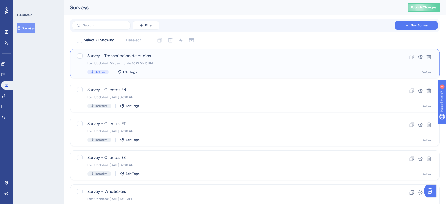
click at [204, 69] on div "Survey - Transcripción de audios Last Updated: 04 de ago. de 2025 04:15 PM Acti…" at bounding box center [233, 64] width 293 height 22
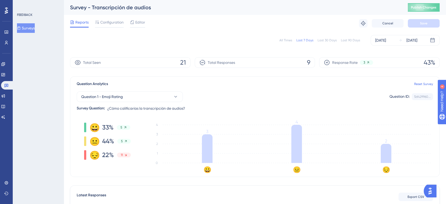
click at [288, 40] on div "All Times" at bounding box center [286, 40] width 13 height 4
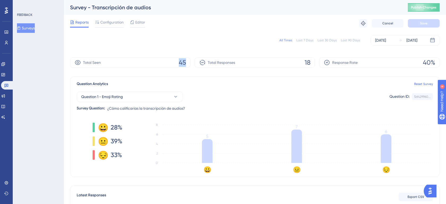
drag, startPoint x: 178, startPoint y: 63, endPoint x: 185, endPoint y: 63, distance: 6.4
click at [185, 63] on div "Total Seen 45" at bounding box center [130, 62] width 121 height 11
drag, startPoint x: 185, startPoint y: 63, endPoint x: 177, endPoint y: 64, distance: 7.8
click at [177, 64] on div "Total Seen 45" at bounding box center [130, 62] width 121 height 11
click at [181, 62] on span "45" at bounding box center [182, 62] width 7 height 8
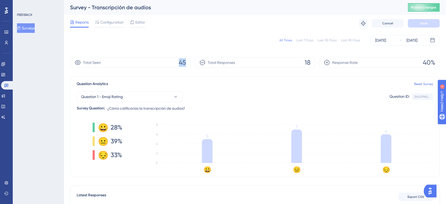
drag, startPoint x: 186, startPoint y: 64, endPoint x: 178, endPoint y: 64, distance: 7.2
click at [178, 64] on div "Total Seen 45" at bounding box center [130, 62] width 121 height 11
drag, startPoint x: 178, startPoint y: 64, endPoint x: 170, endPoint y: 69, distance: 9.7
drag, startPoint x: 435, startPoint y: 63, endPoint x: 420, endPoint y: 63, distance: 14.9
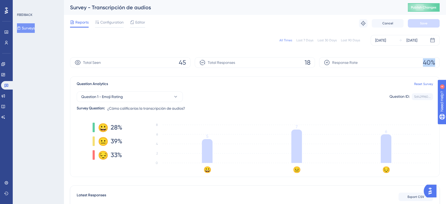
click at [420, 63] on div "Response Rate 40%" at bounding box center [379, 62] width 121 height 11
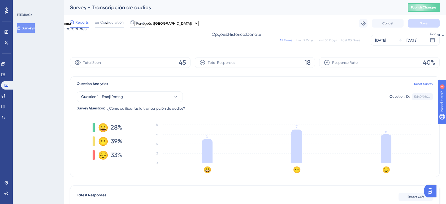
drag, startPoint x: 420, startPoint y: 63, endPoint x: 380, endPoint y: 65, distance: 39.8
click at [380, 65] on div "Response Rate 40%" at bounding box center [379, 62] width 121 height 11
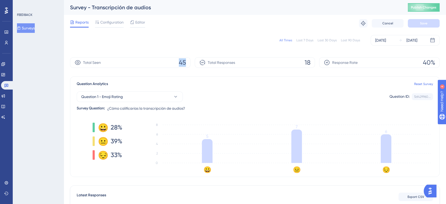
drag, startPoint x: 179, startPoint y: 59, endPoint x: 185, endPoint y: 61, distance: 6.2
click at [185, 61] on span "45" at bounding box center [182, 62] width 7 height 8
drag, startPoint x: 185, startPoint y: 61, endPoint x: 176, endPoint y: 63, distance: 9.3
click at [176, 63] on div "Total Seen 45" at bounding box center [130, 62] width 121 height 11
click at [184, 63] on span "45" at bounding box center [182, 62] width 7 height 8
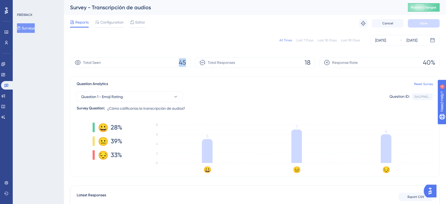
drag, startPoint x: 186, startPoint y: 62, endPoint x: 177, endPoint y: 63, distance: 9.3
click at [177, 63] on div "Total Seen 45" at bounding box center [130, 62] width 121 height 11
click at [307, 63] on span "18" at bounding box center [308, 62] width 6 height 8
drag, startPoint x: 307, startPoint y: 63, endPoint x: 282, endPoint y: 68, distance: 26.1
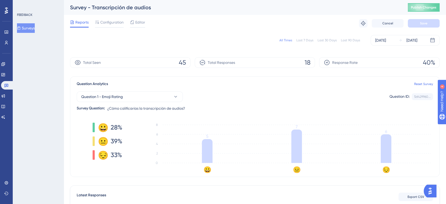
click at [276, 78] on div "Question Analytics Reset Survey Question 1 - Emoji Rating Question ID: 5d429960…" at bounding box center [255, 126] width 370 height 101
